Goal: Task Accomplishment & Management: Manage account settings

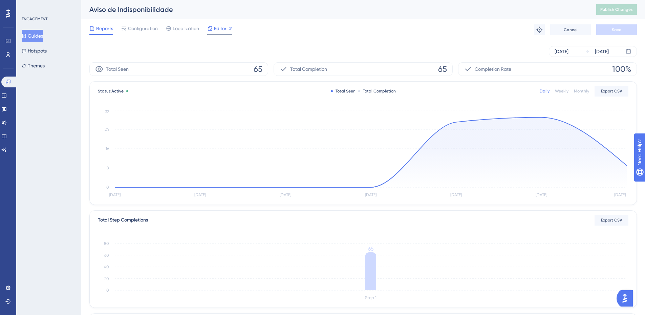
click at [221, 27] on span "Editor" at bounding box center [220, 28] width 13 height 8
click at [141, 31] on span "Configuration" at bounding box center [143, 28] width 30 height 8
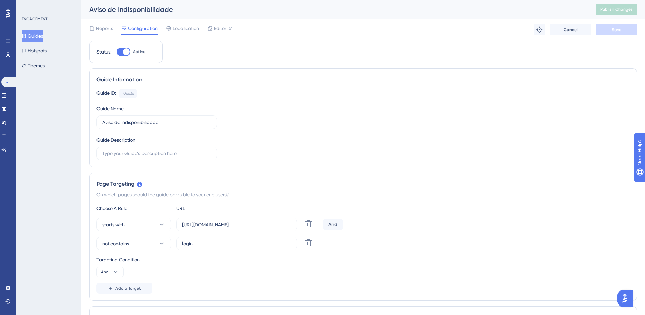
click at [121, 51] on div at bounding box center [124, 52] width 14 height 8
click at [117, 52] on input "Active" at bounding box center [117, 52] width 0 height 0
checkbox input "false"
click at [621, 31] on span "Save" at bounding box center [616, 29] width 9 height 5
click at [626, 7] on span "Publish Changes" at bounding box center [617, 9] width 33 height 5
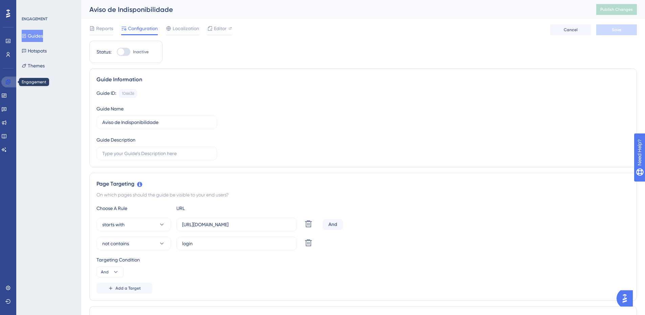
click at [8, 82] on icon at bounding box center [8, 82] width 4 height 4
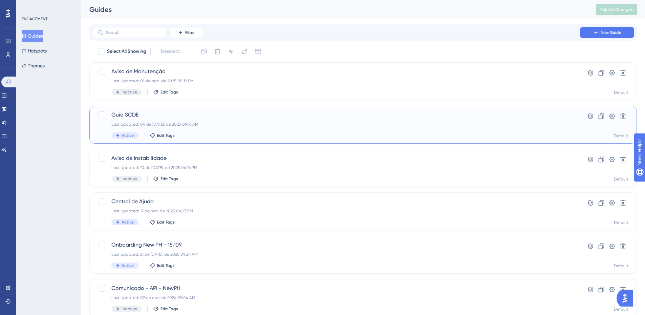
click at [247, 127] on div "Last Updated: 04 de [DATE]. de 2025 09:16 AM" at bounding box center [336, 124] width 450 height 5
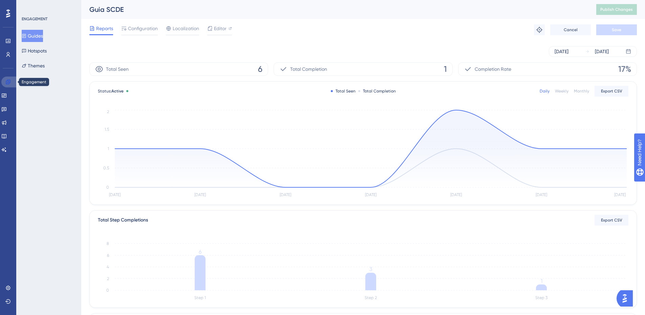
click at [7, 84] on icon at bounding box center [7, 81] width 5 height 5
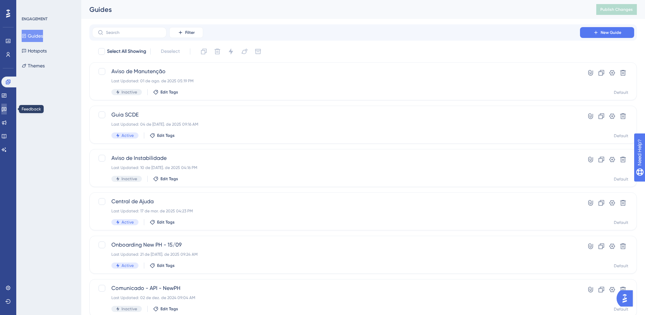
click at [6, 108] on icon at bounding box center [4, 109] width 5 height 4
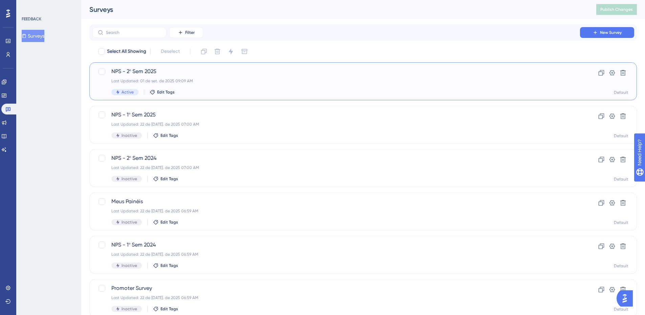
click at [226, 81] on div "Last Updated: 01 de set. de 2025 09:09 AM" at bounding box center [336, 80] width 450 height 5
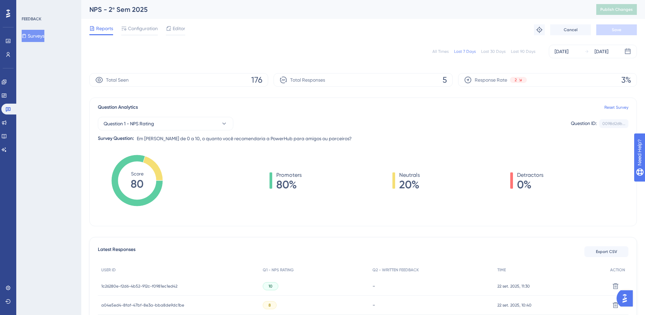
click at [443, 53] on div "All Times" at bounding box center [441, 51] width 16 height 5
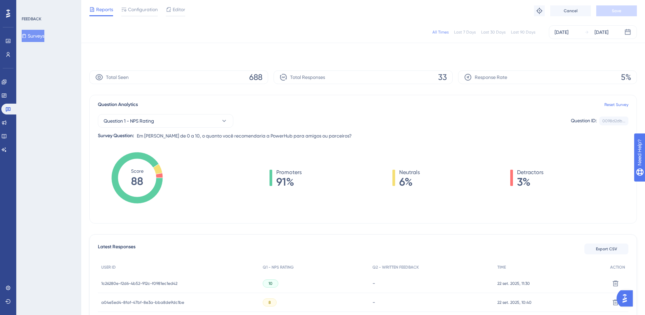
scroll to position [181, 0]
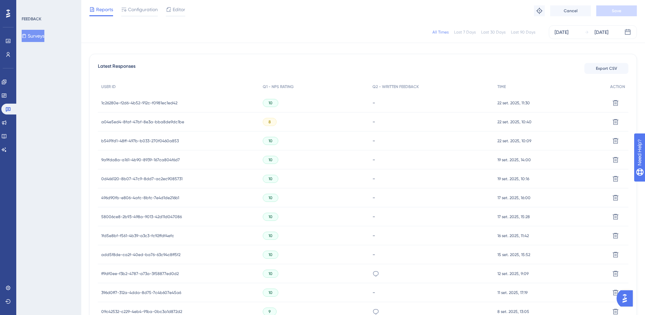
click at [157, 99] on div "1c26280e-f2d6-4b52-912c-f0981ec1ed42 1c26280e-f2d6-4b52-912c-f0981ec1ed42" at bounding box center [139, 102] width 76 height 19
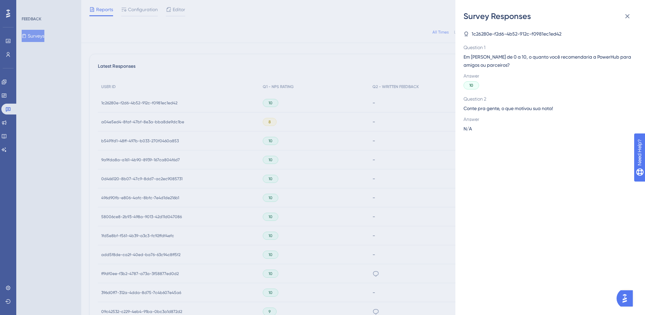
click at [426, 56] on div "Survey Responses 1c26280e-f2d6-4b52-912c-f0981ec1ed42 Question 1 Em [PERSON_NAM…" at bounding box center [322, 157] width 645 height 315
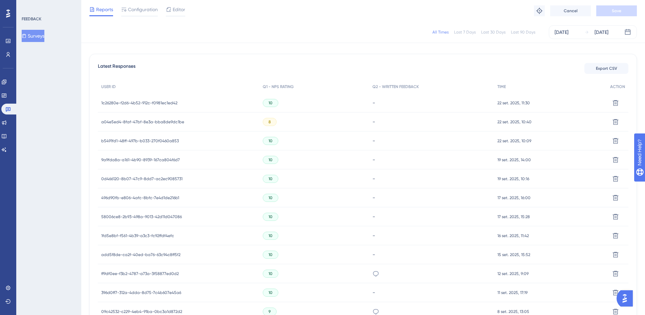
click at [269, 104] on span "10" at bounding box center [271, 102] width 4 height 5
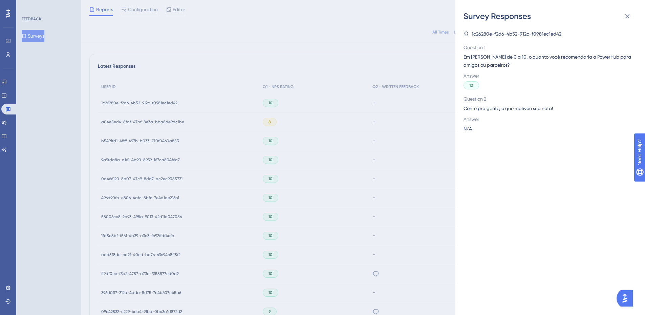
click at [345, 70] on div "Survey Responses 1c26280e-f2d6-4b52-912c-f0981ec1ed42 Question 1 Em [PERSON_NAM…" at bounding box center [322, 157] width 645 height 315
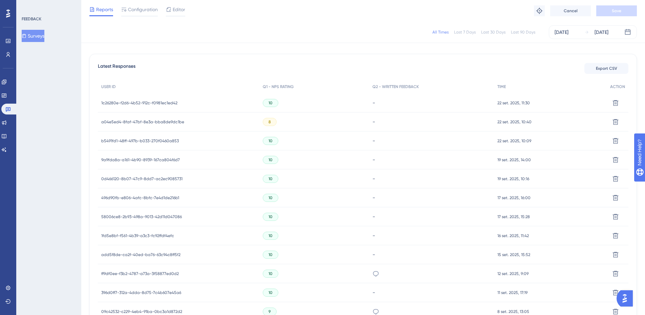
click at [124, 101] on span "1c26280e-f2d6-4b52-912c-f0981ec1ed42" at bounding box center [139, 102] width 76 height 5
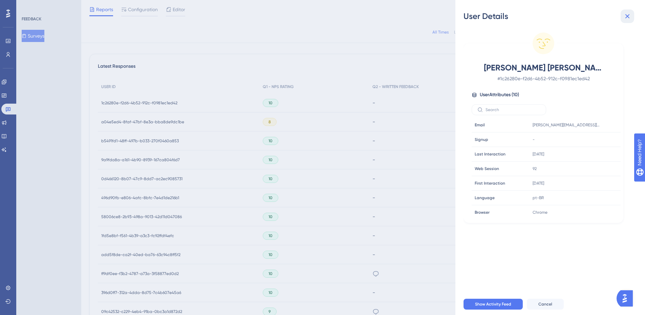
click at [629, 12] on icon at bounding box center [628, 16] width 8 height 8
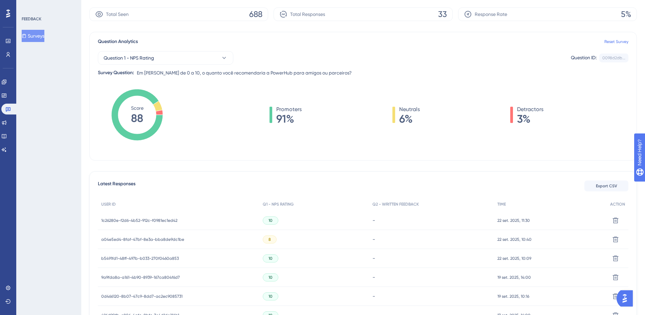
scroll to position [0, 0]
